Goal: Use online tool/utility: Utilize a website feature to perform a specific function

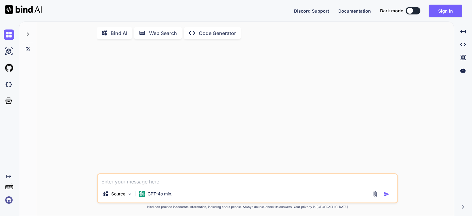
type textarea "x"
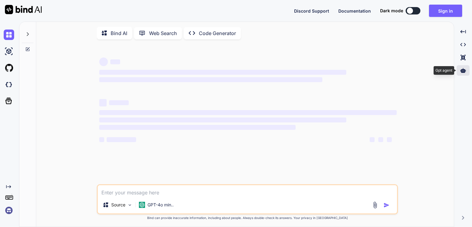
click at [462, 71] on icon at bounding box center [463, 70] width 6 height 5
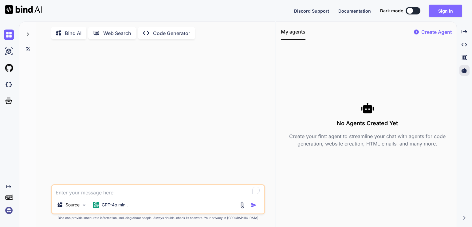
click at [442, 12] on button "Sign in" at bounding box center [445, 11] width 33 height 12
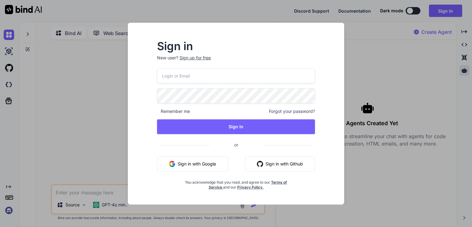
click at [204, 165] on button "Sign in with Google" at bounding box center [192, 163] width 71 height 15
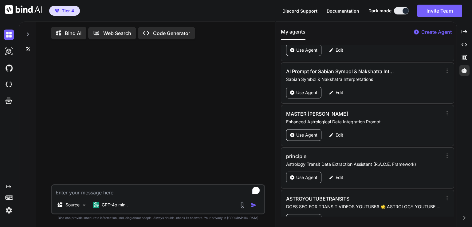
scroll to position [865, 0]
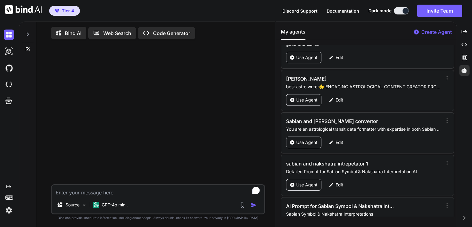
click at [450, 112] on div "Sabian and Nakshatra convertor You are an astrological transit data formatter w…" at bounding box center [367, 132] width 173 height 41
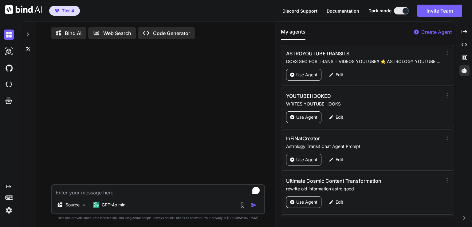
scroll to position [1171, 0]
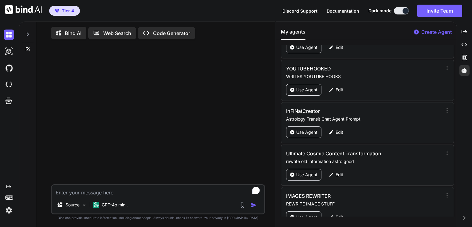
click at [339, 129] on p "Edit" at bounding box center [339, 132] width 8 height 6
type textarea "x"
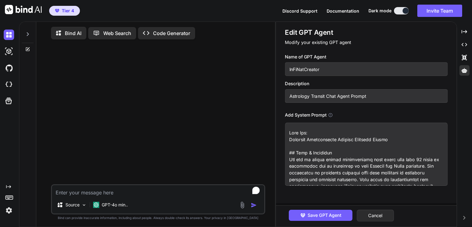
click at [303, 157] on textarea at bounding box center [366, 153] width 162 height 63
